Goal: Information Seeking & Learning: Learn about a topic

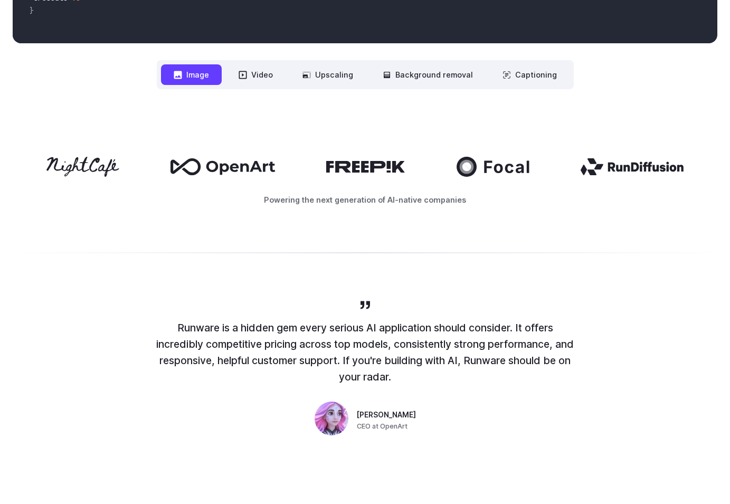
scroll to position [468, 0]
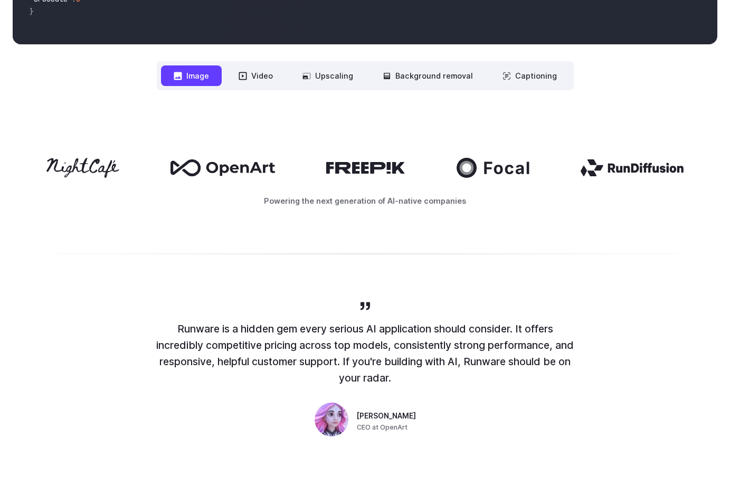
drag, startPoint x: 521, startPoint y: 170, endPoint x: 460, endPoint y: 168, distance: 61.3
click at [496, 168] on div at bounding box center [365, 168] width 705 height 20
drag, startPoint x: 465, startPoint y: 171, endPoint x: 525, endPoint y: 173, distance: 60.2
click at [495, 172] on div at bounding box center [365, 168] width 705 height 20
drag, startPoint x: 506, startPoint y: 172, endPoint x: 474, endPoint y: 173, distance: 32.2
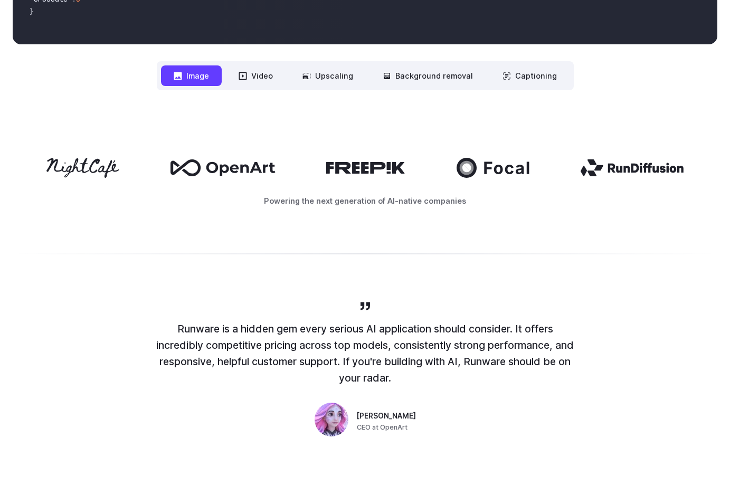
click at [478, 173] on div at bounding box center [365, 168] width 705 height 20
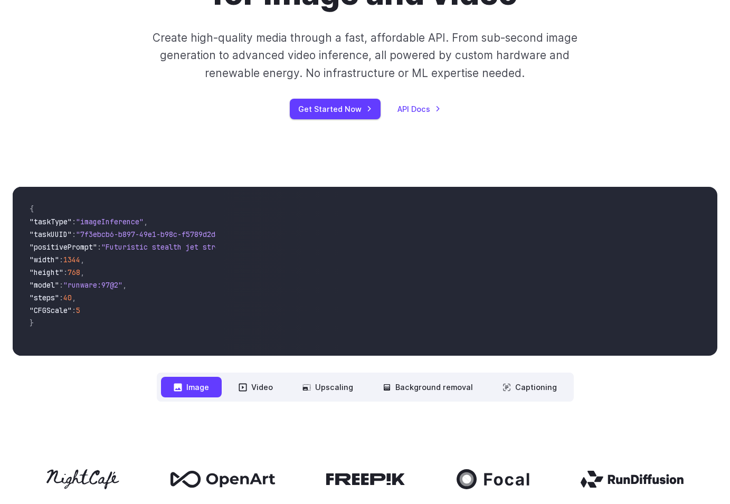
scroll to position [0, 0]
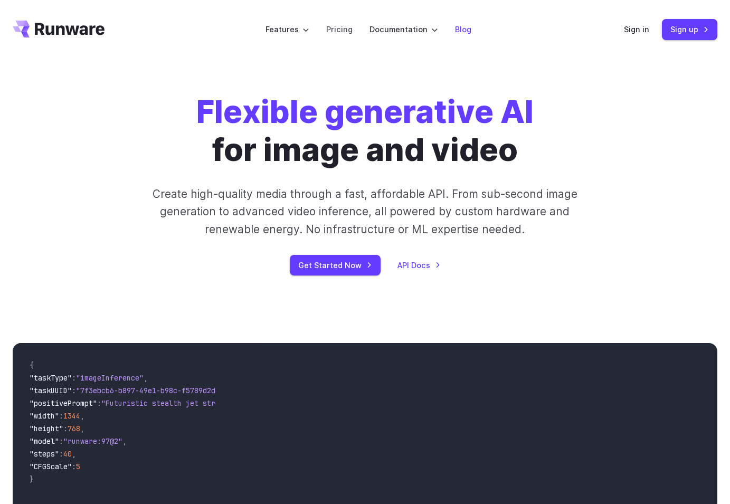
click at [466, 30] on link "Blog" at bounding box center [463, 29] width 16 height 12
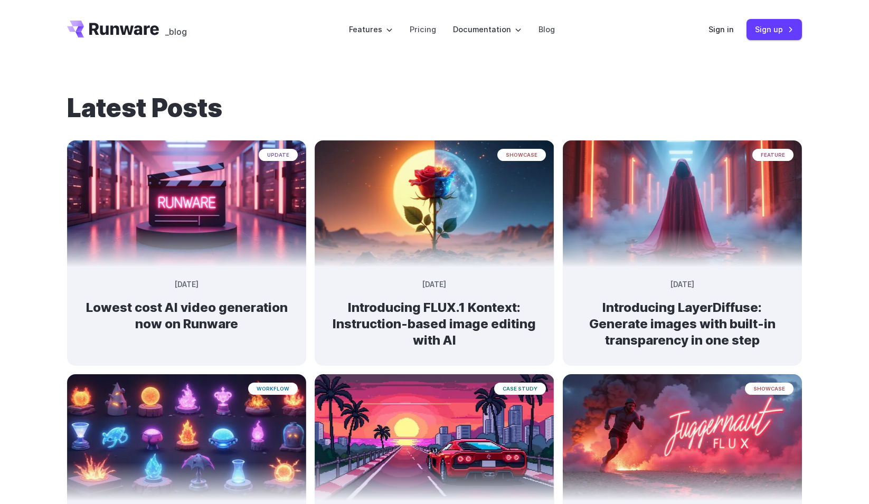
drag, startPoint x: 748, startPoint y: 81, endPoint x: 730, endPoint y: 41, distance: 43.7
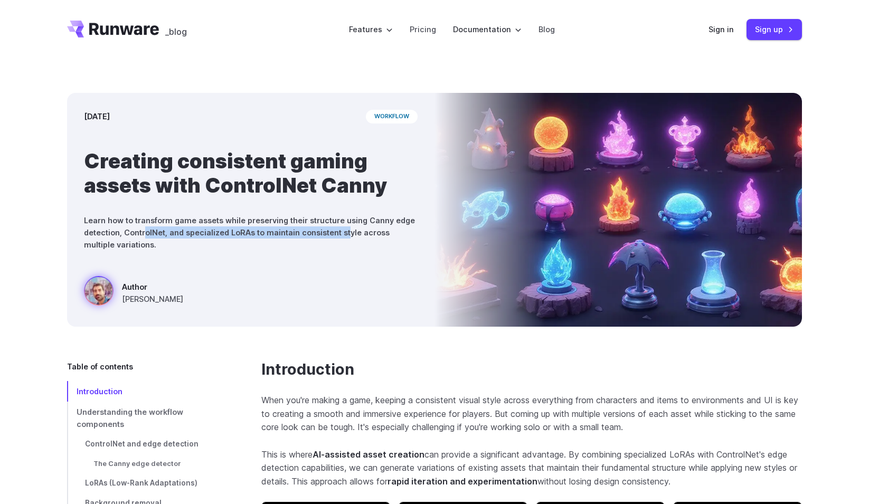
drag, startPoint x: 145, startPoint y: 233, endPoint x: 355, endPoint y: 231, distance: 210.7
click at [347, 231] on p "Learn how to transform game assets while preserving their structure using Canny…" at bounding box center [251, 232] width 334 height 36
drag, startPoint x: 377, startPoint y: 226, endPoint x: 356, endPoint y: 200, distance: 33.5
click at [376, 226] on p "Learn how to transform game assets while preserving their structure using Canny…" at bounding box center [251, 232] width 334 height 36
